Goal: Task Accomplishment & Management: Manage account settings

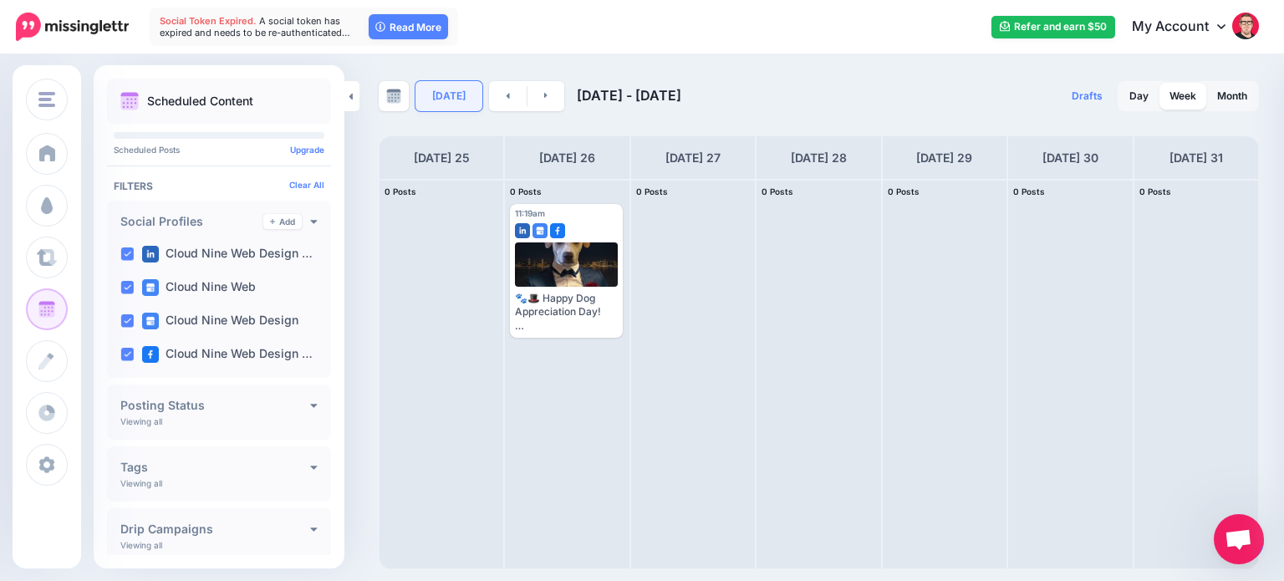
click at [448, 99] on link "[DATE]" at bounding box center [448, 96] width 67 height 30
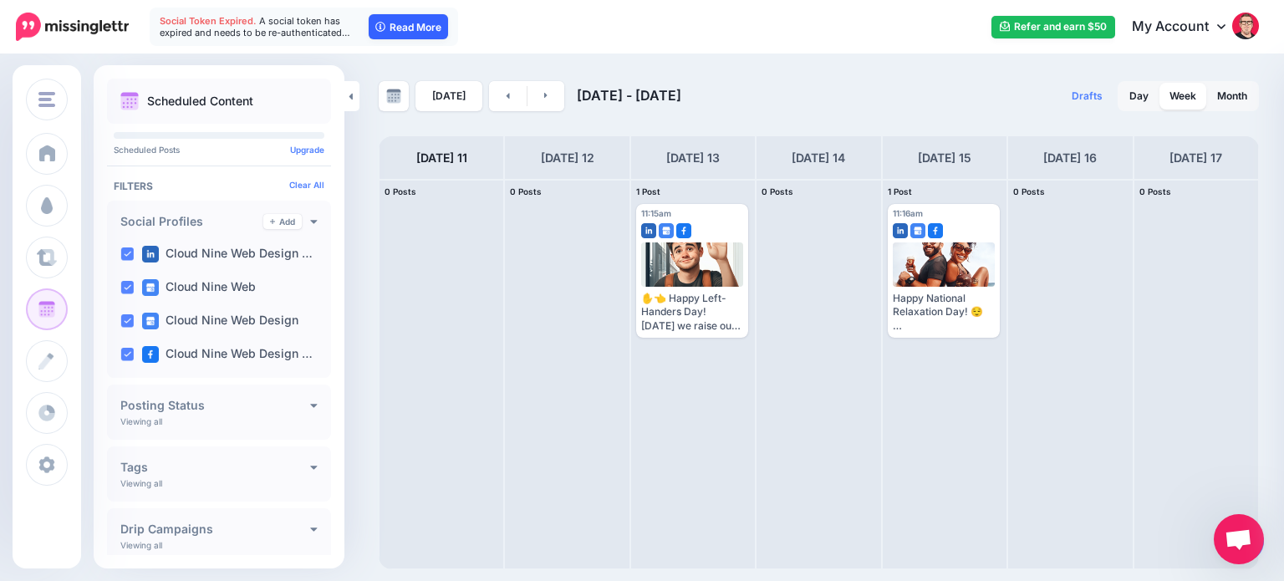
click at [428, 29] on link "Read More" at bounding box center [408, 26] width 79 height 25
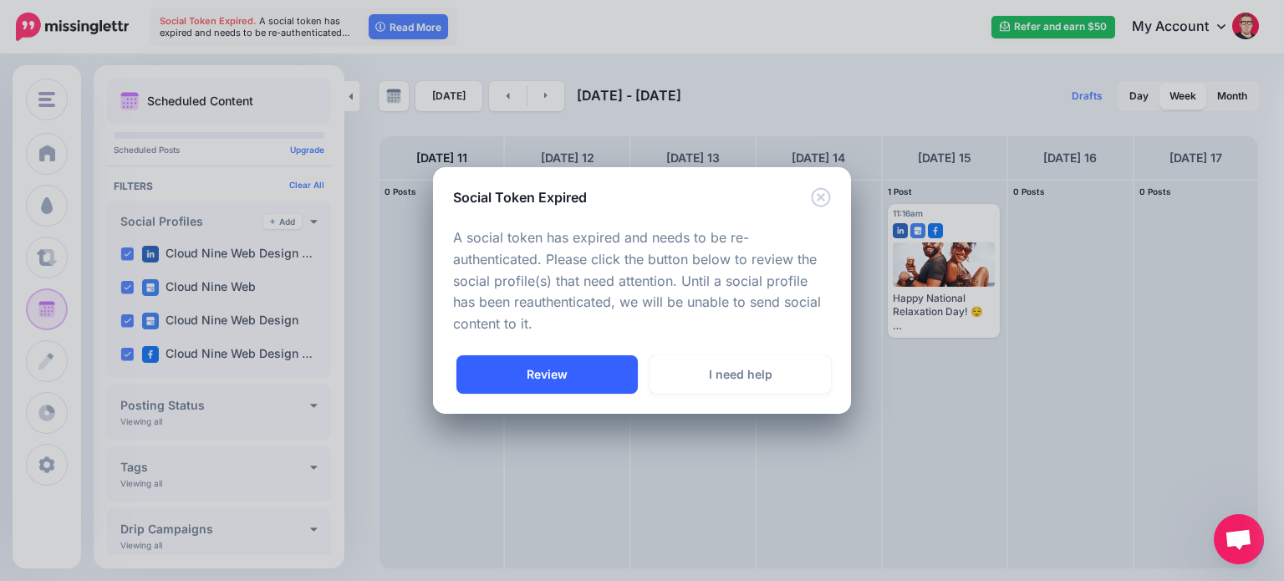
click at [606, 377] on link "Review" at bounding box center [546, 374] width 181 height 38
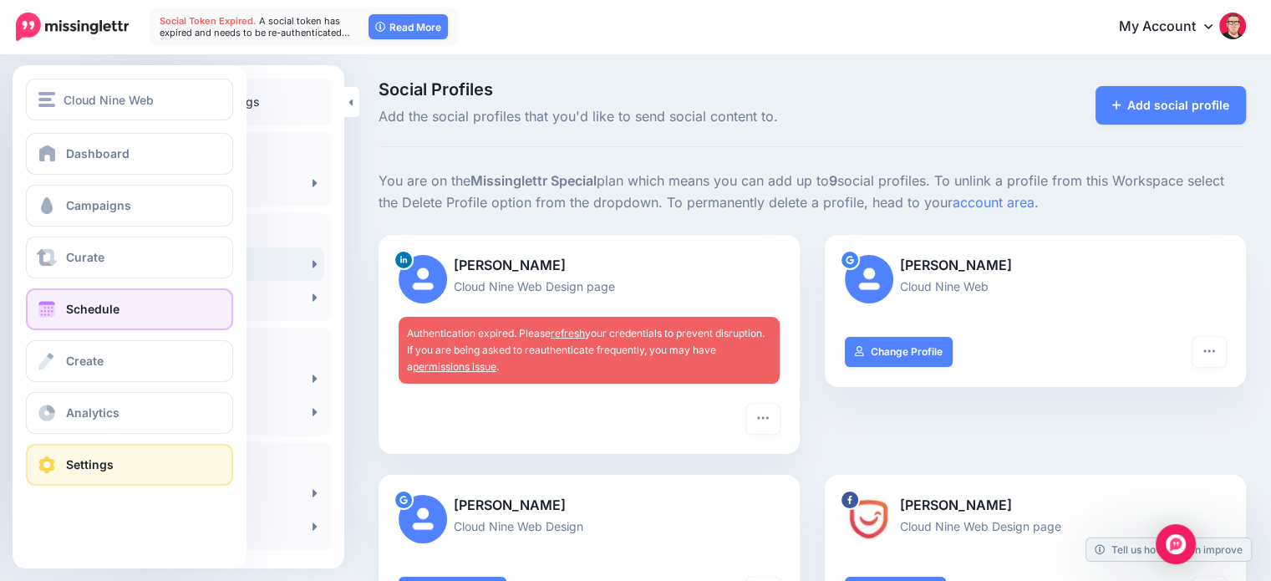
click at [73, 298] on link "Schedule" at bounding box center [129, 309] width 207 height 42
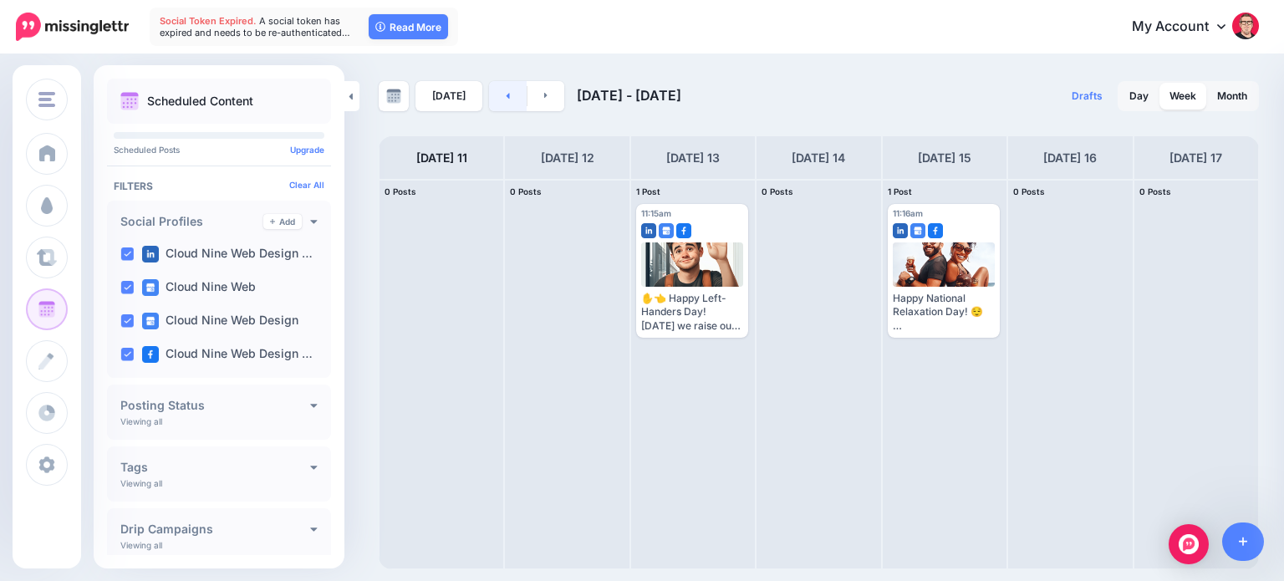
click at [506, 90] on icon at bounding box center [508, 95] width 4 height 10
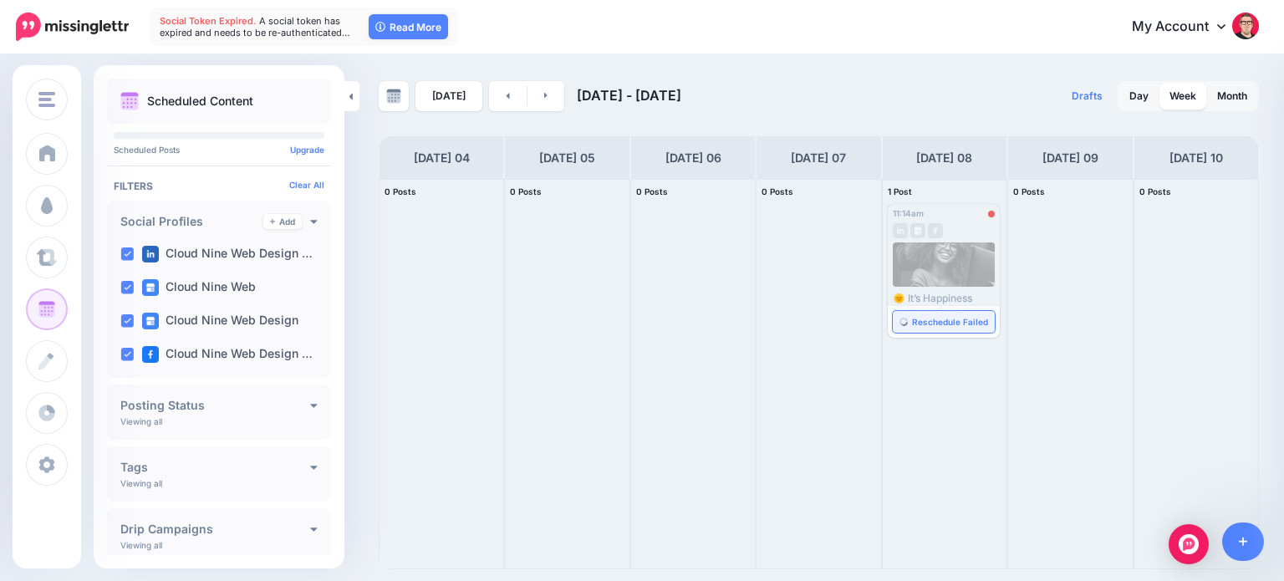
click at [967, 318] on span "Reschedule Failed" at bounding box center [950, 322] width 76 height 8
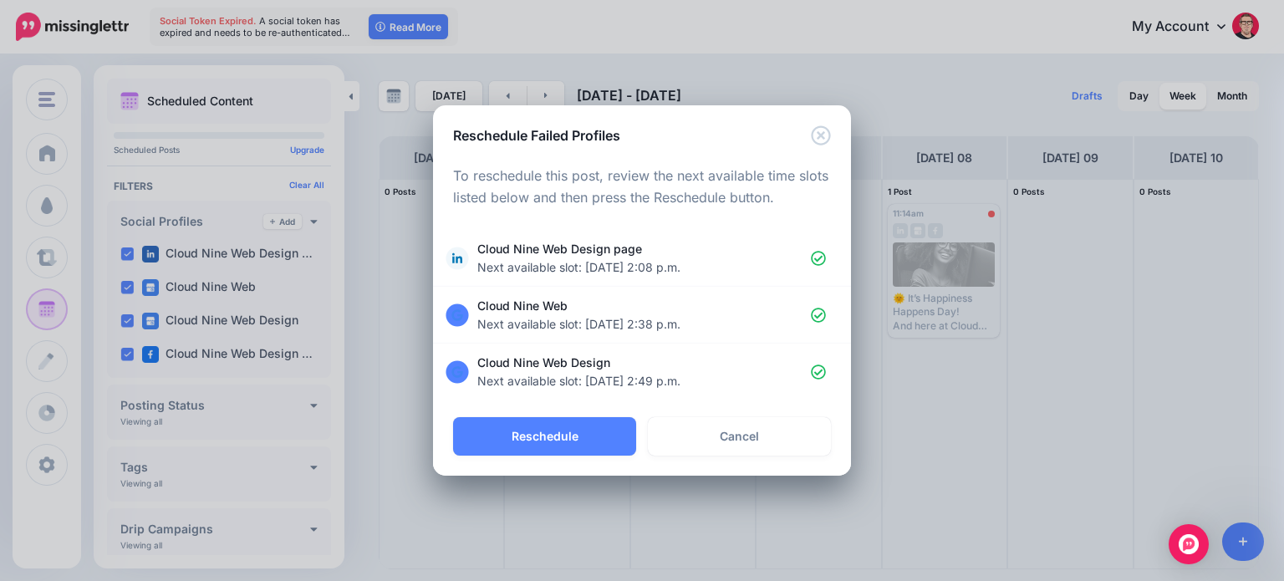
click at [781, 449] on link "Cancel" at bounding box center [739, 436] width 183 height 38
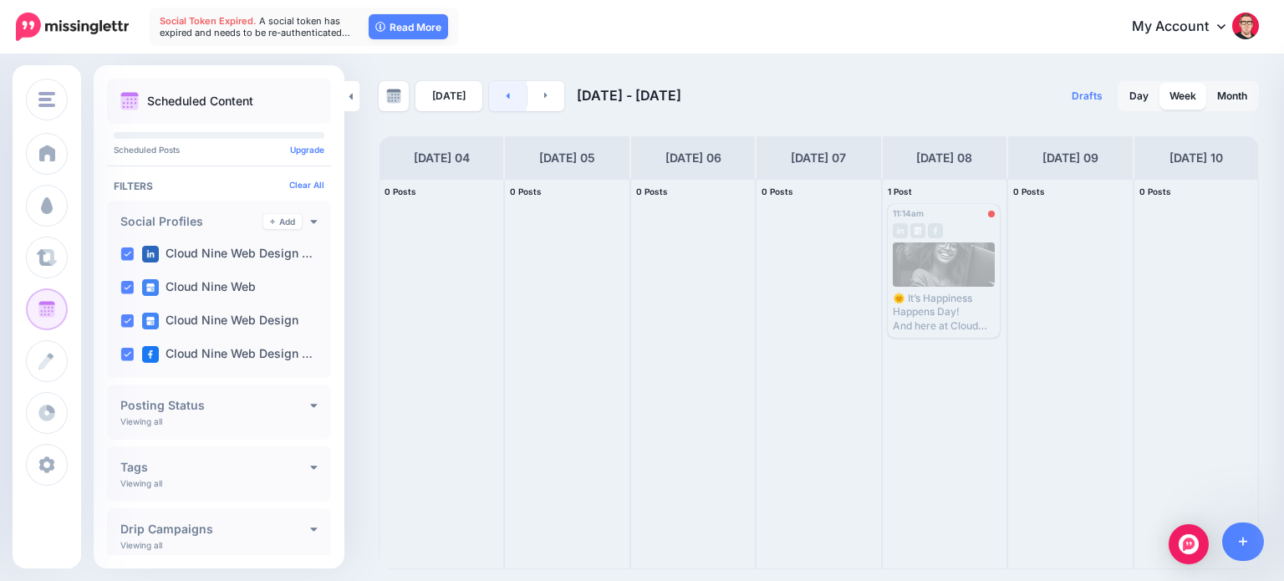
click at [506, 94] on link at bounding box center [508, 96] width 38 height 30
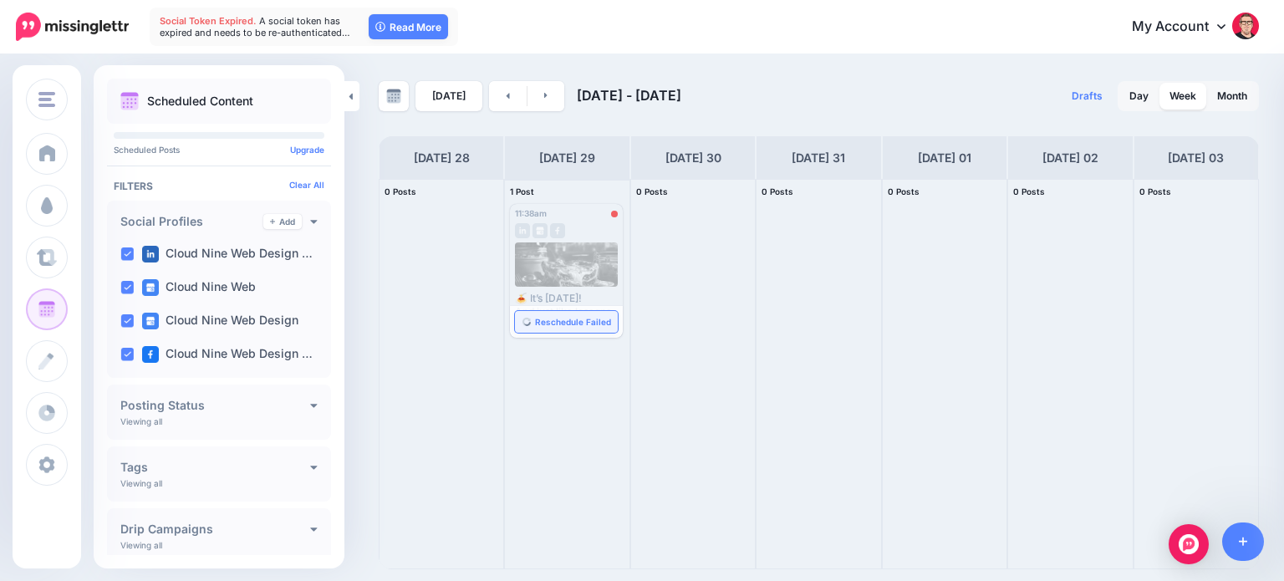
click at [595, 318] on span "Reschedule Failed" at bounding box center [573, 322] width 76 height 8
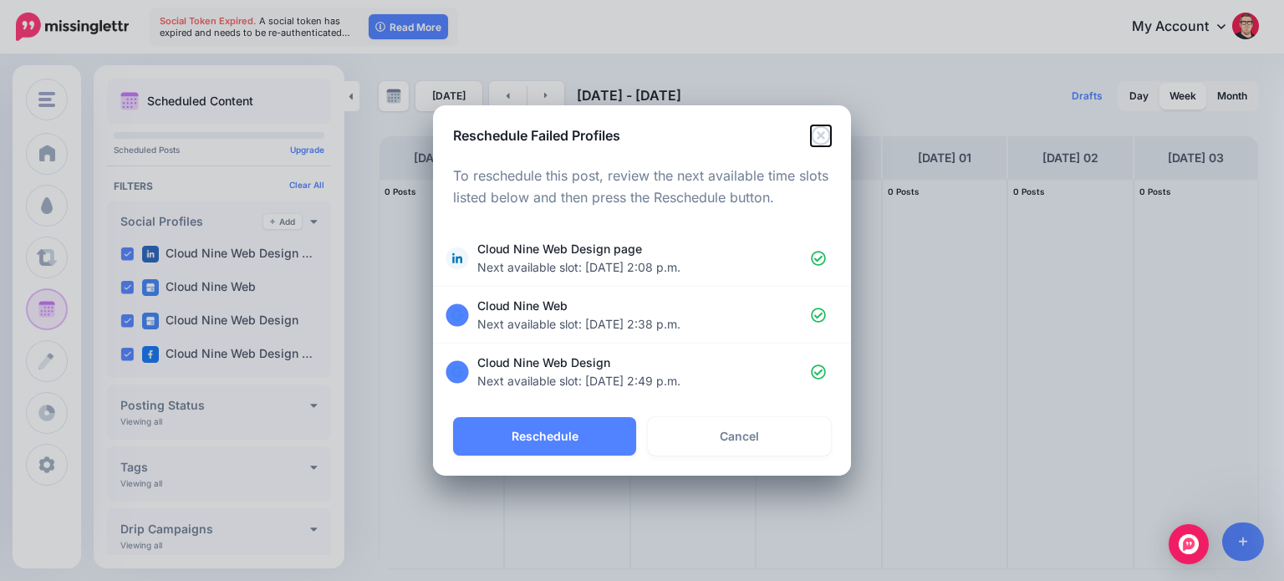
click at [818, 136] on icon "Close" at bounding box center [820, 134] width 19 height 19
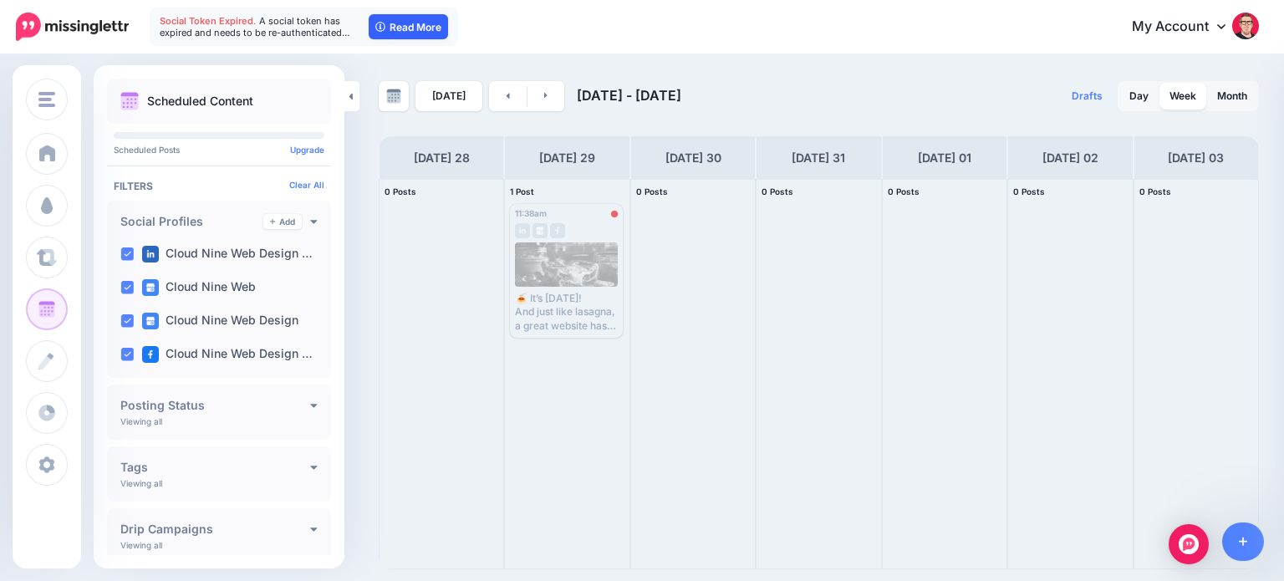
click at [427, 27] on link "Read More" at bounding box center [408, 26] width 79 height 25
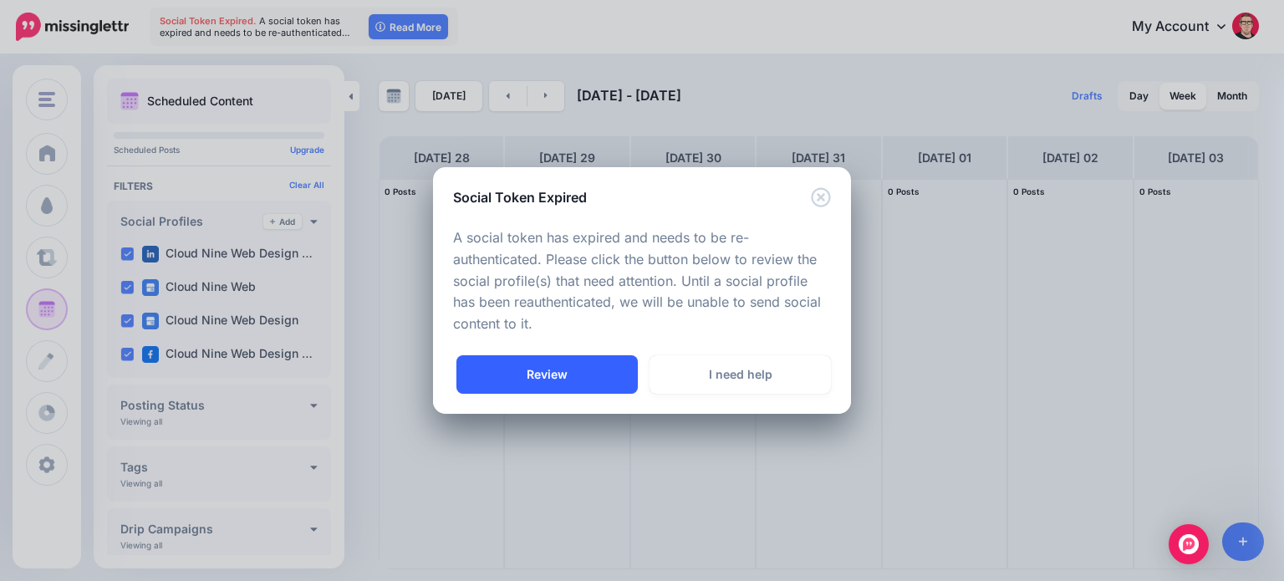
click at [548, 379] on link "Review" at bounding box center [546, 374] width 181 height 38
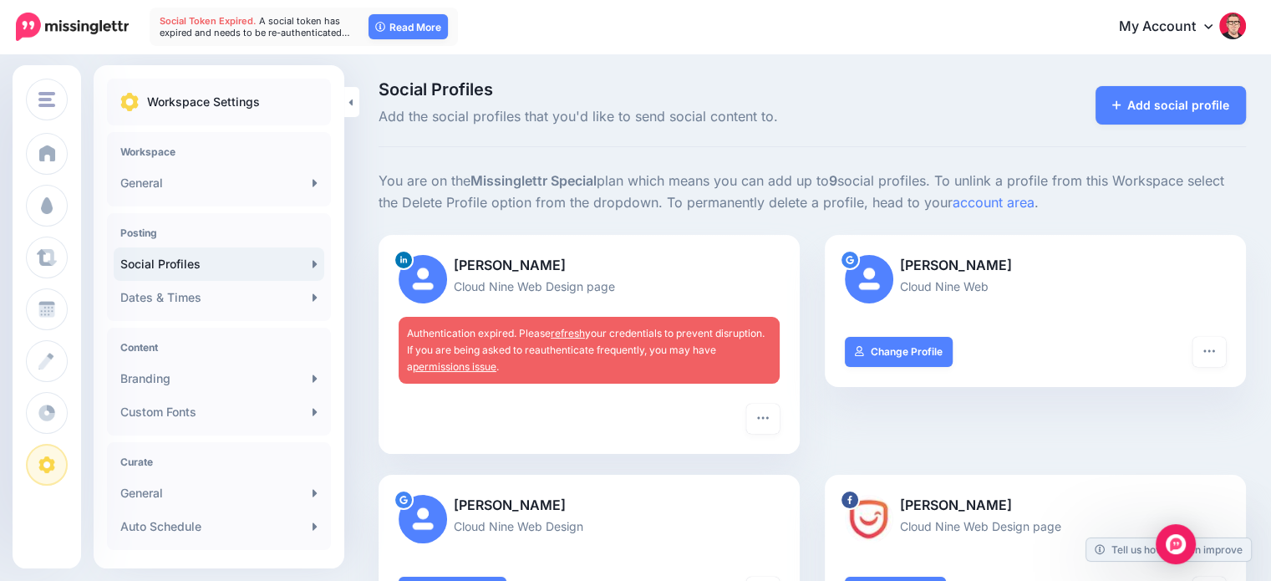
click at [568, 334] on link "refresh" at bounding box center [568, 333] width 34 height 13
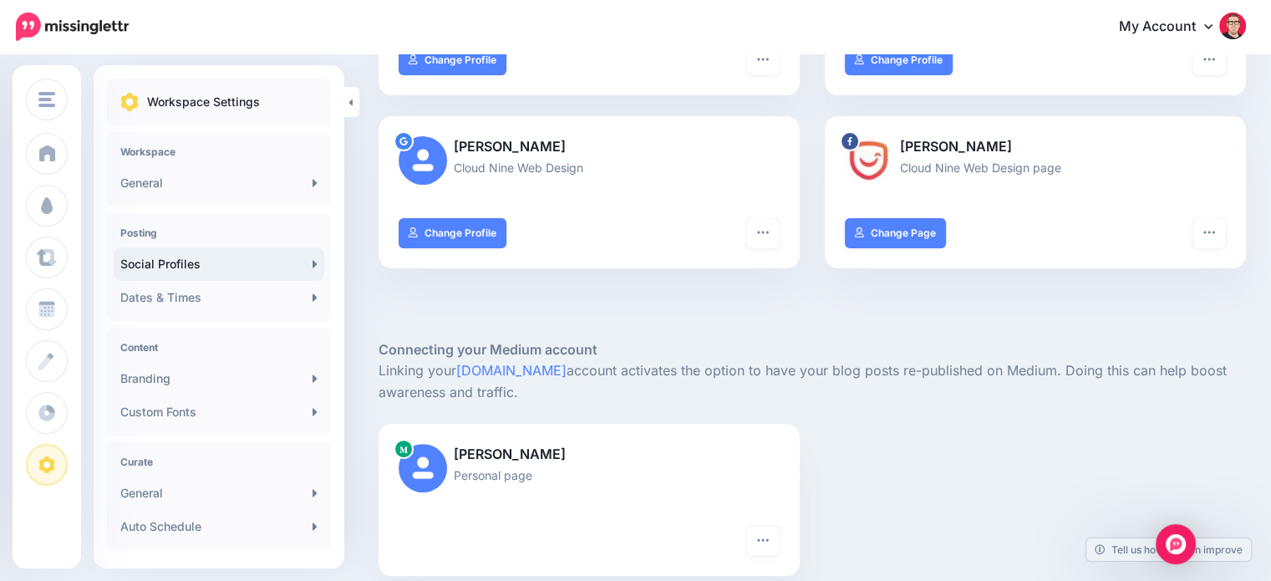
scroll to position [167, 0]
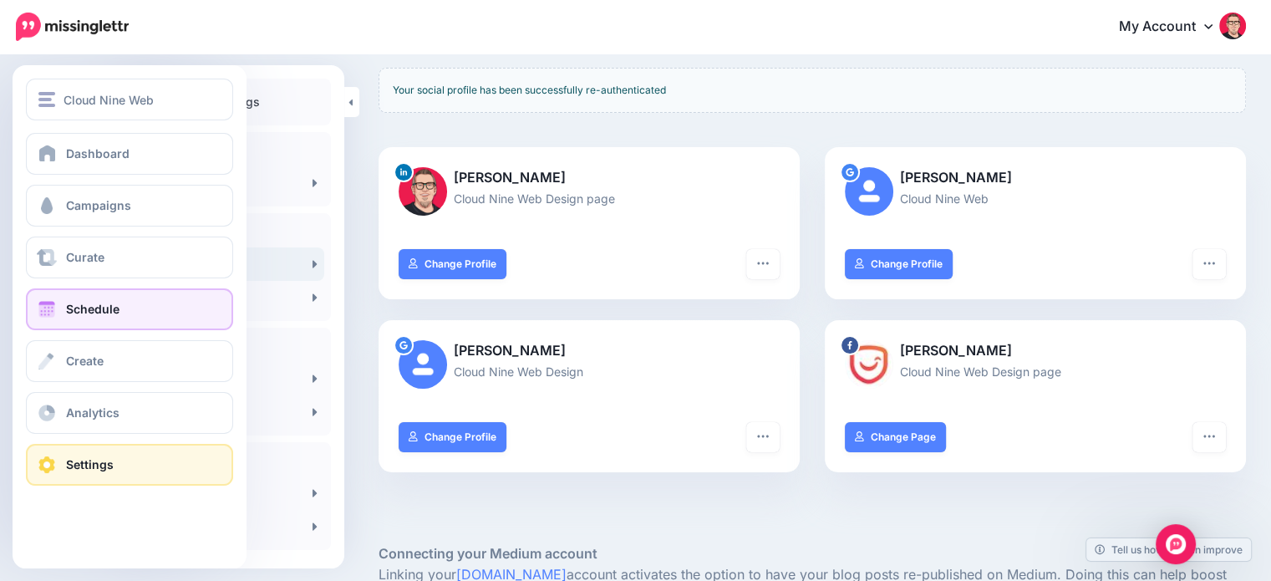
click at [104, 311] on span "Schedule" at bounding box center [92, 309] width 53 height 14
